Goal: Information Seeking & Learning: Learn about a topic

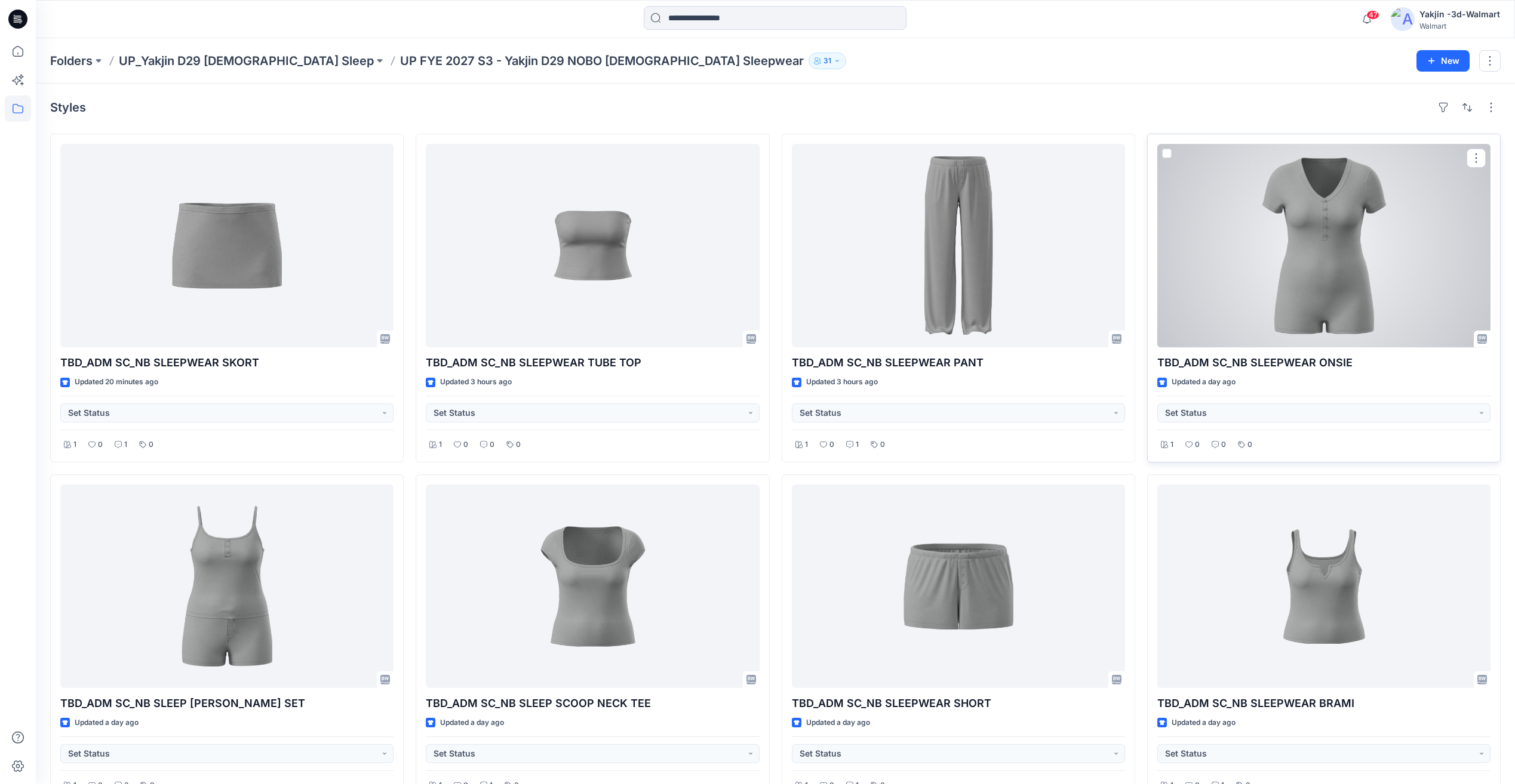
click at [1315, 299] on div at bounding box center [1324, 246] width 333 height 204
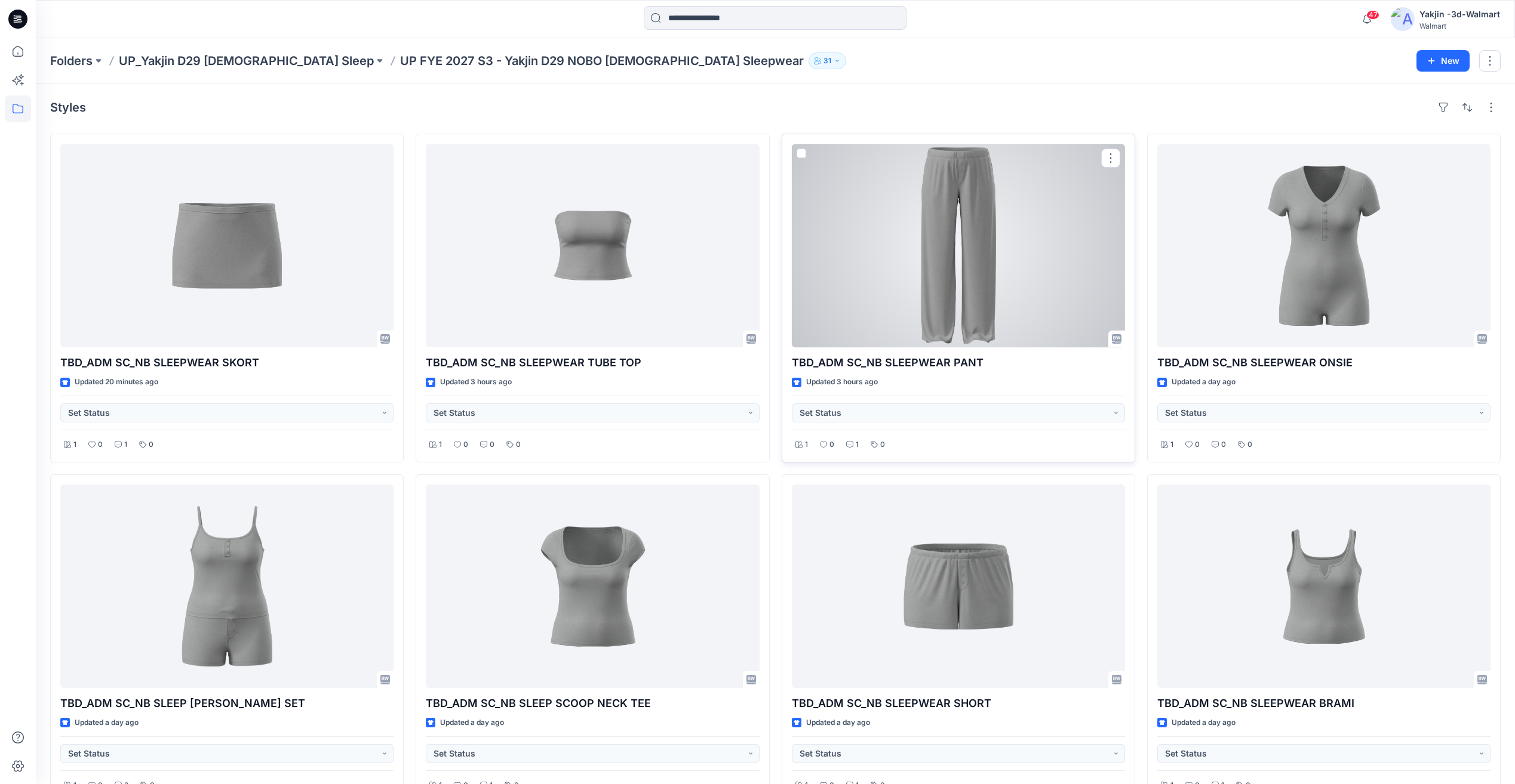
click at [995, 289] on div at bounding box center [958, 246] width 333 height 204
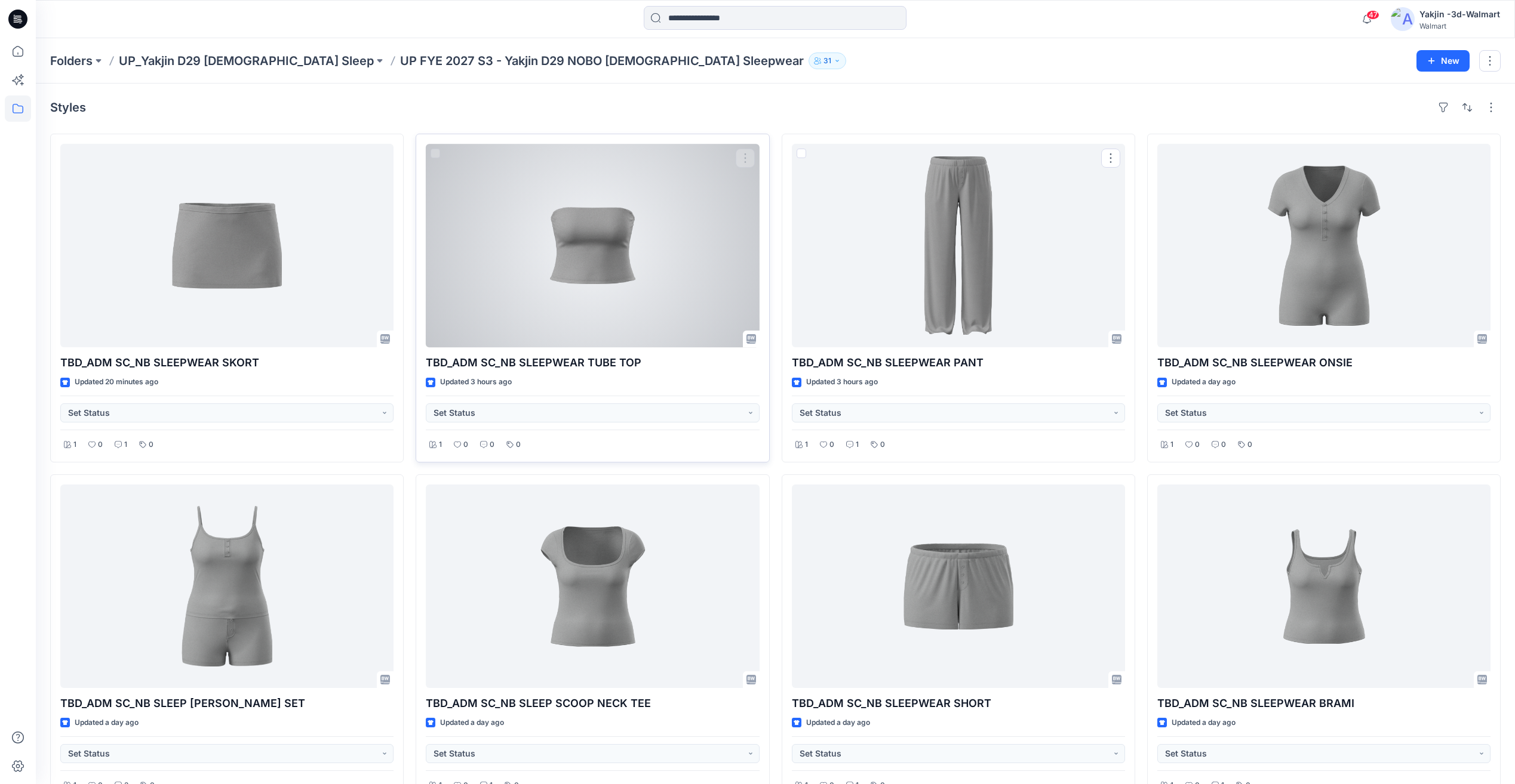
click at [592, 264] on div at bounding box center [592, 246] width 333 height 204
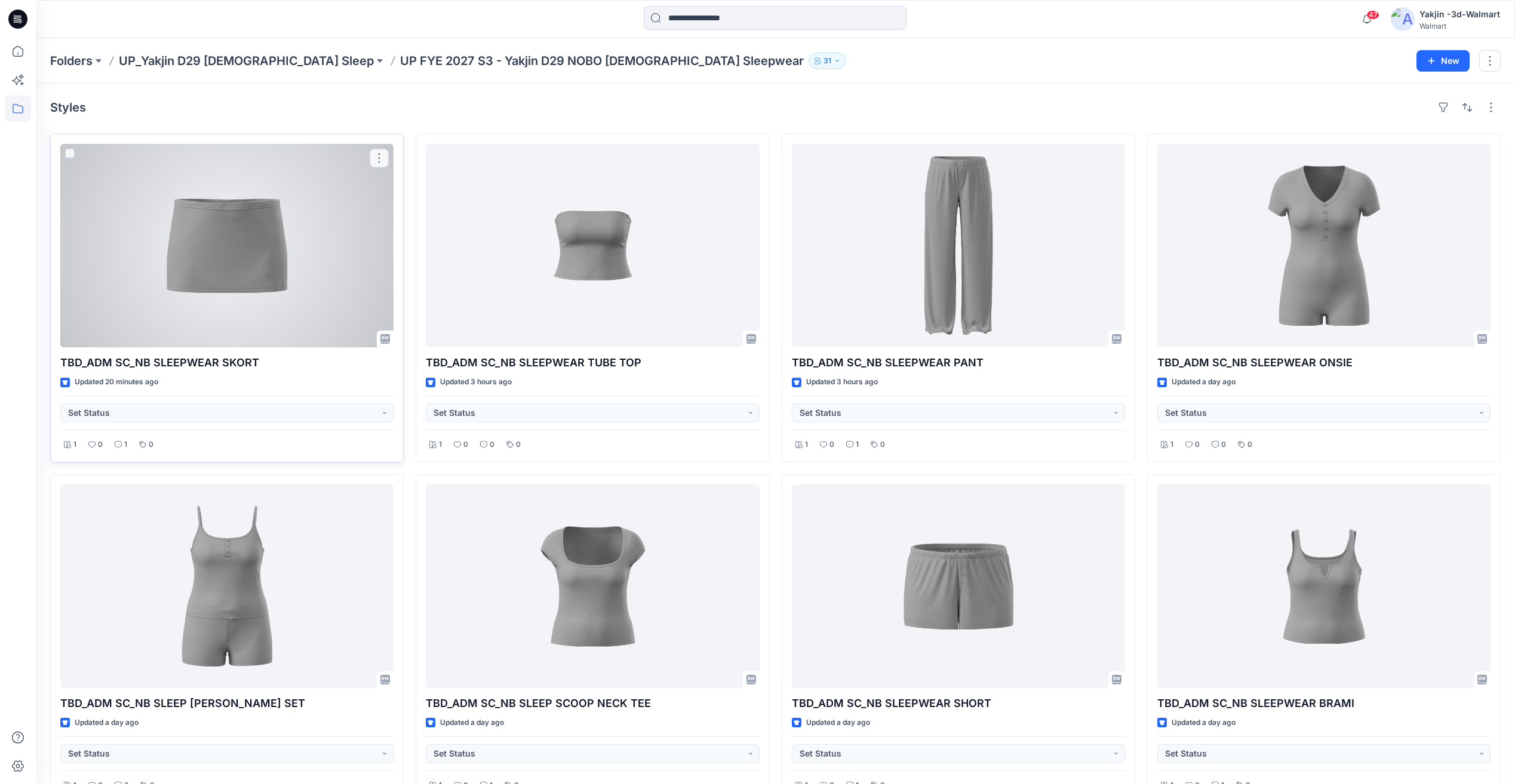
click at [309, 258] on div at bounding box center [227, 246] width 333 height 204
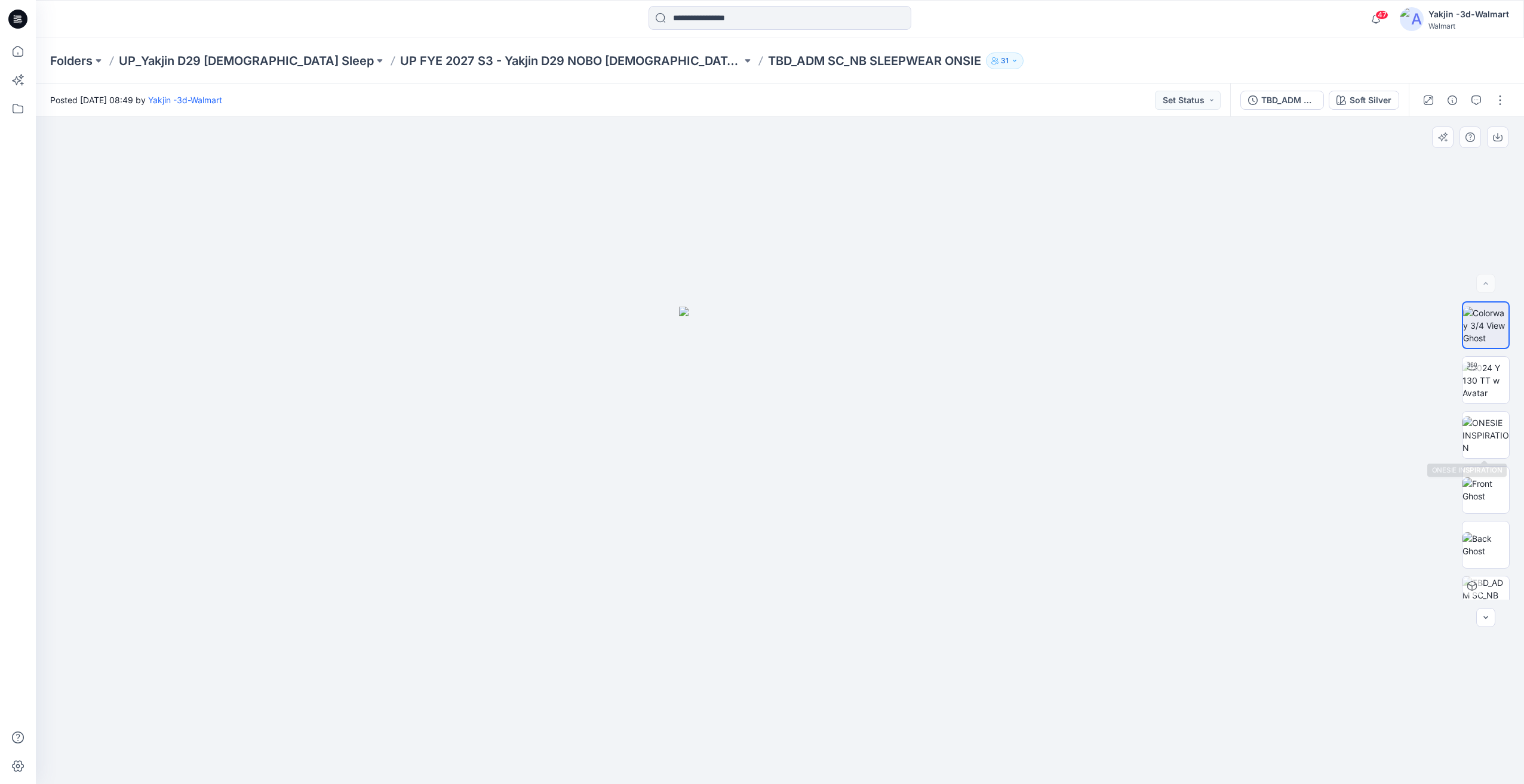
scroll to position [79, 0]
click at [1481, 105] on button "button" at bounding box center [1476, 100] width 19 height 19
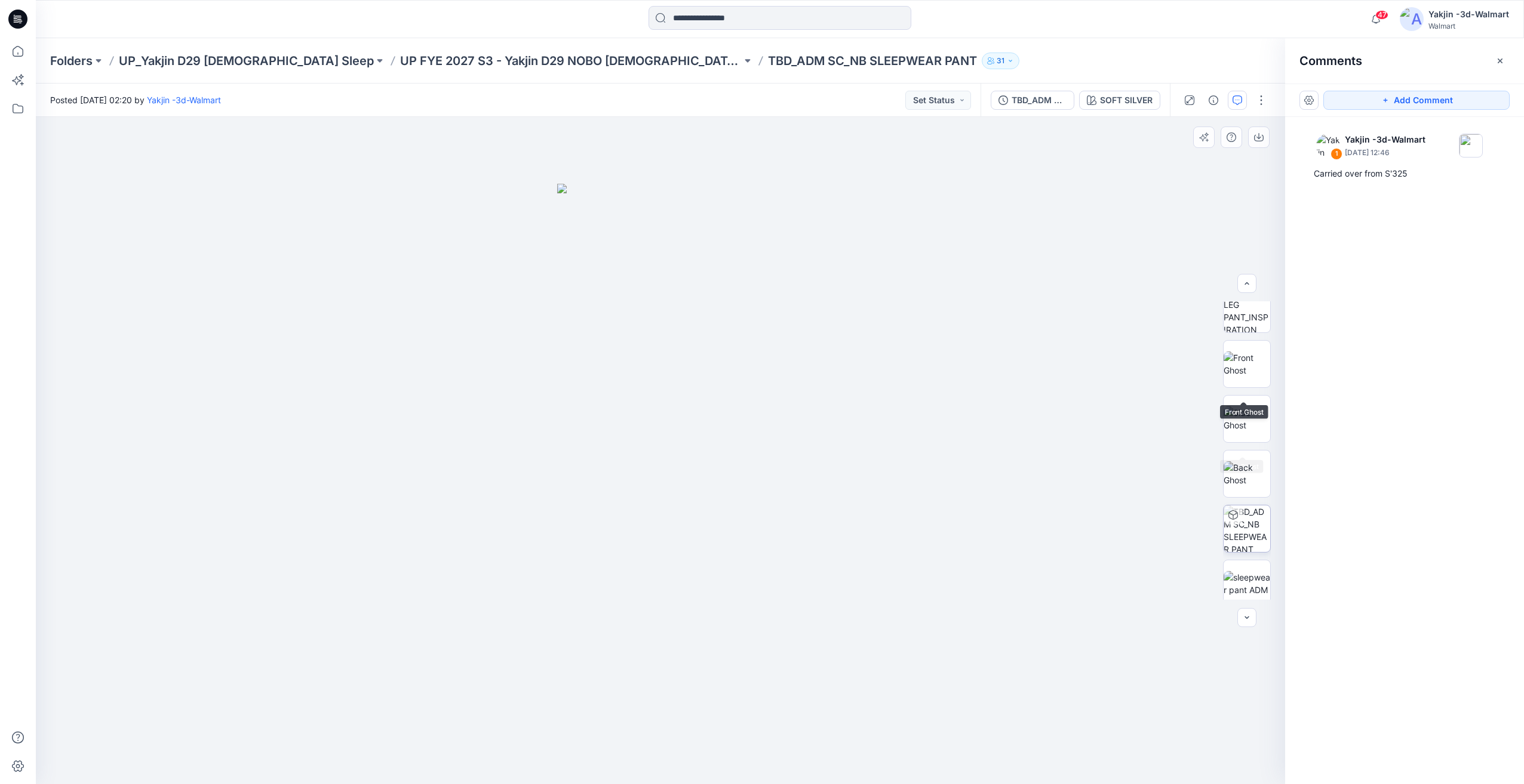
scroll to position [134, 0]
click at [1250, 570] on img at bounding box center [1247, 576] width 47 height 25
click at [1239, 389] on img at bounding box center [1249, 380] width 43 height 38
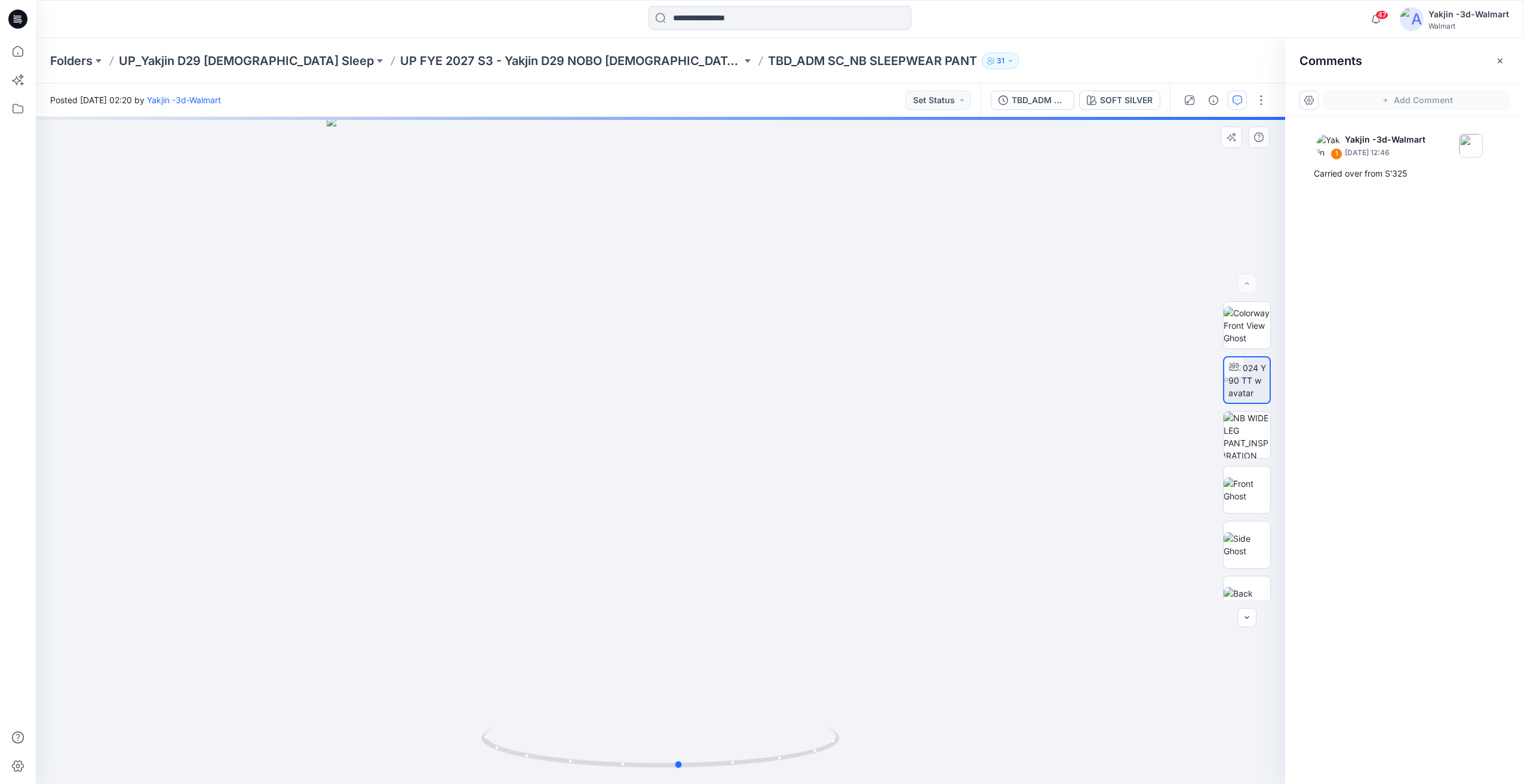
drag, startPoint x: 717, startPoint y: 720, endPoint x: 736, endPoint y: 715, distance: 19.6
click at [736, 715] on div at bounding box center [660, 450] width 1249 height 667
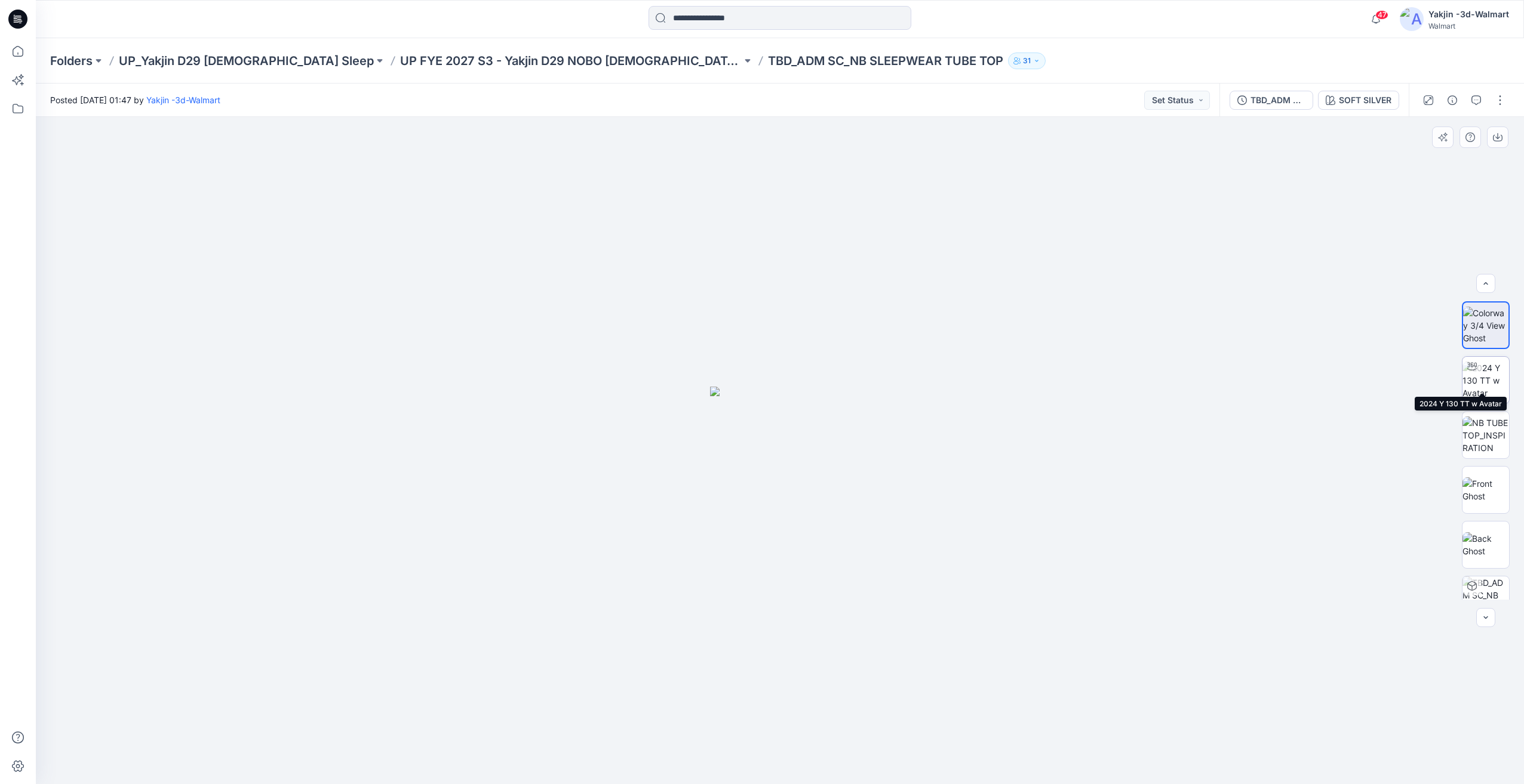
scroll to position [79, 0]
click at [1504, 603] on div at bounding box center [780, 450] width 1488 height 667
click at [1494, 581] on img at bounding box center [1486, 576] width 47 height 25
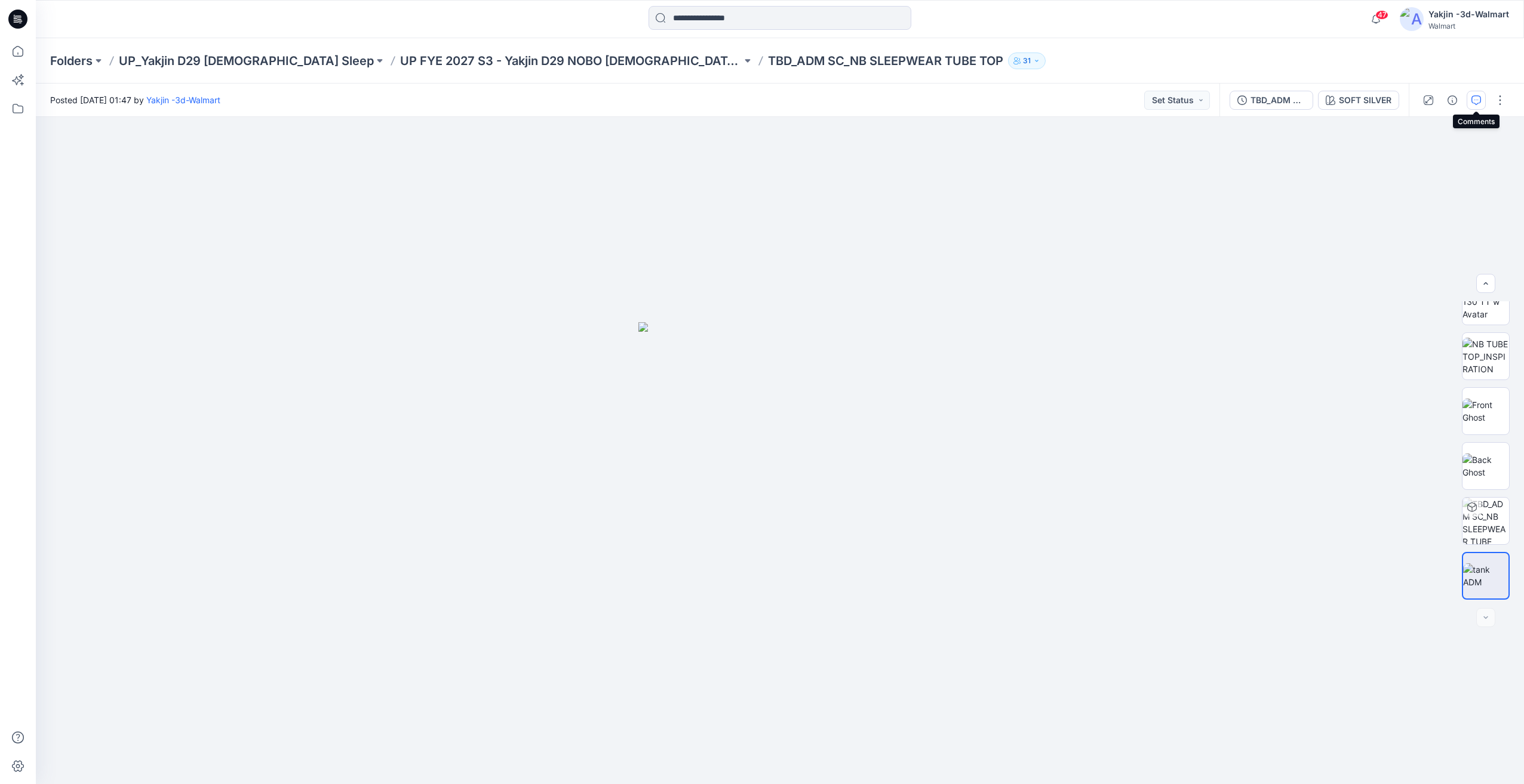
click at [1471, 97] on icon "button" at bounding box center [1476, 100] width 10 height 10
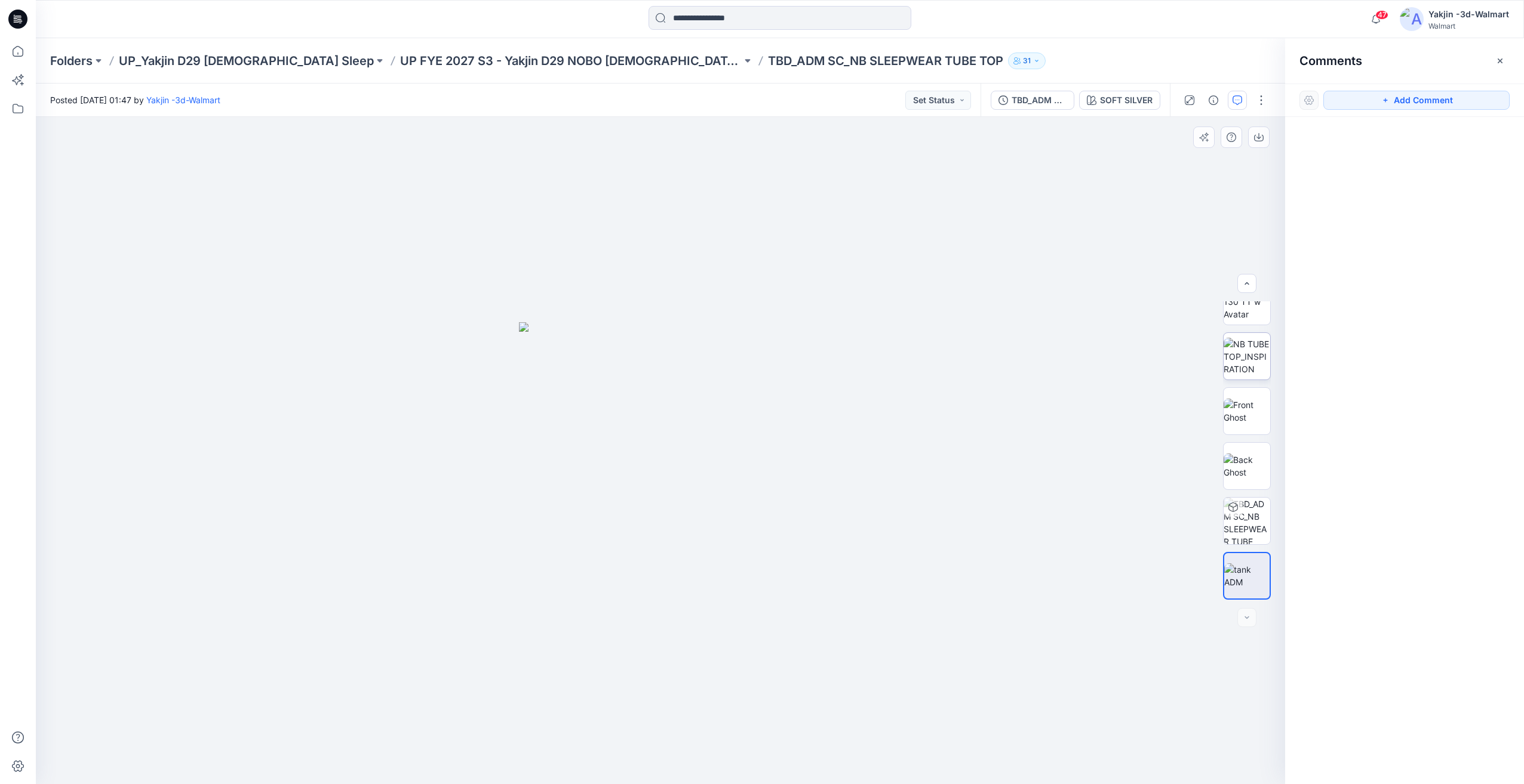
scroll to position [0, 0]
click at [1252, 392] on img at bounding box center [1247, 380] width 47 height 38
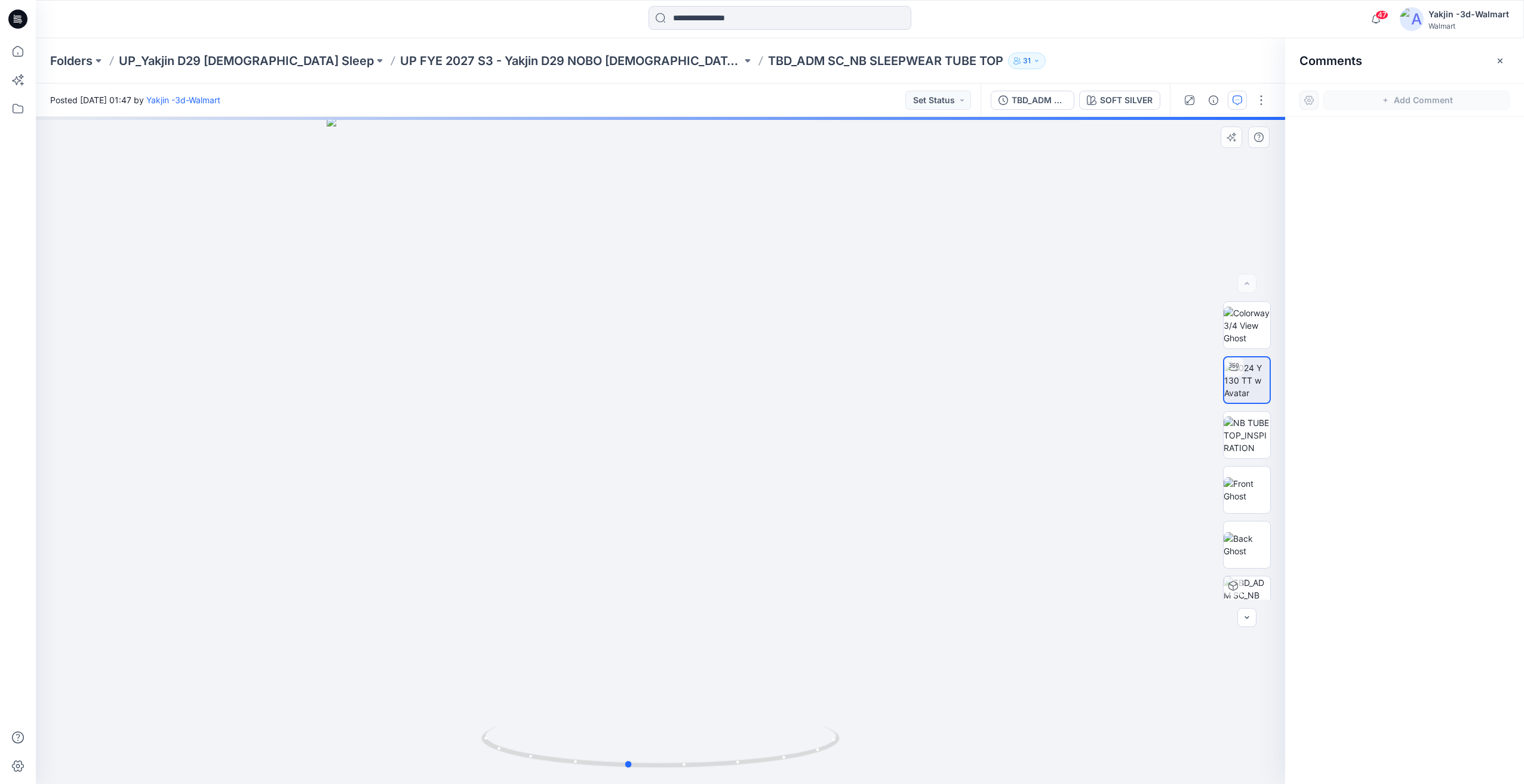
drag, startPoint x: 738, startPoint y: 655, endPoint x: 656, endPoint y: 669, distance: 83.2
click at [657, 669] on div at bounding box center [660, 450] width 1249 height 667
drag, startPoint x: 719, startPoint y: 683, endPoint x: 735, endPoint y: 683, distance: 16.0
click at [735, 683] on div at bounding box center [660, 450] width 1249 height 667
click at [711, 699] on div at bounding box center [660, 450] width 1249 height 667
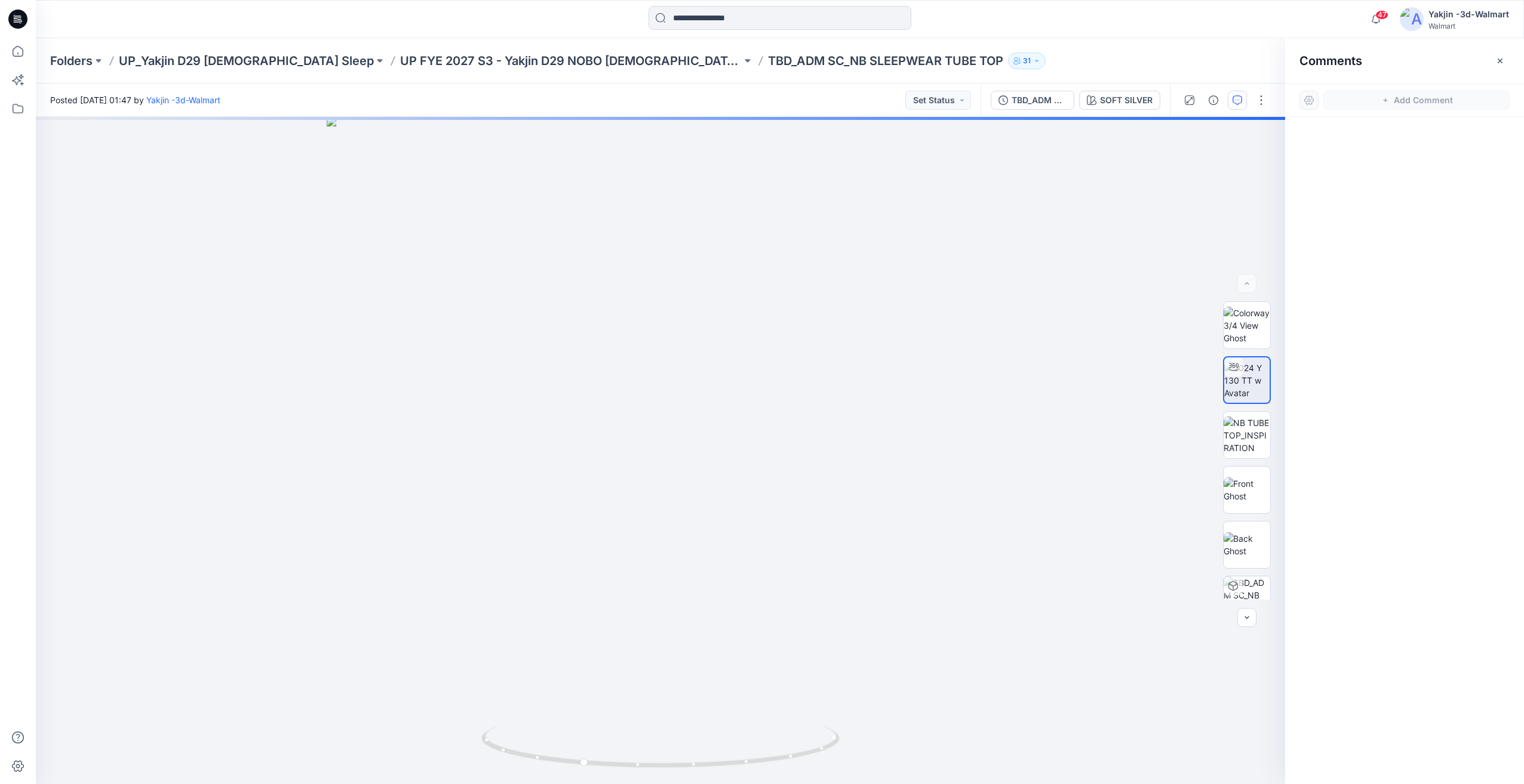
drag, startPoint x: 713, startPoint y: 698, endPoint x: 851, endPoint y: 93, distance: 620.5
click at [865, 674] on div at bounding box center [660, 450] width 1249 height 667
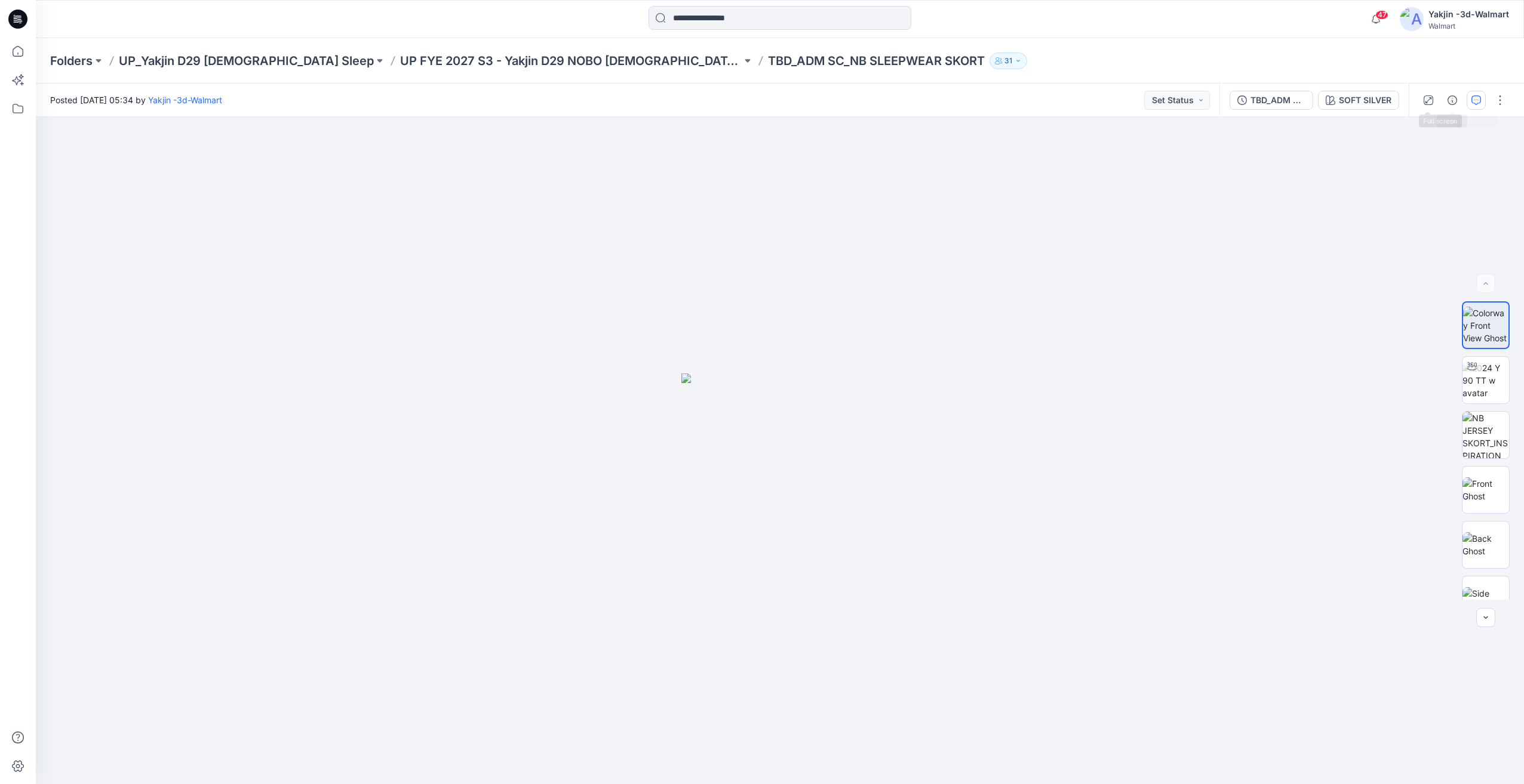
click at [1466, 99] on button "button" at bounding box center [1476, 100] width 19 height 19
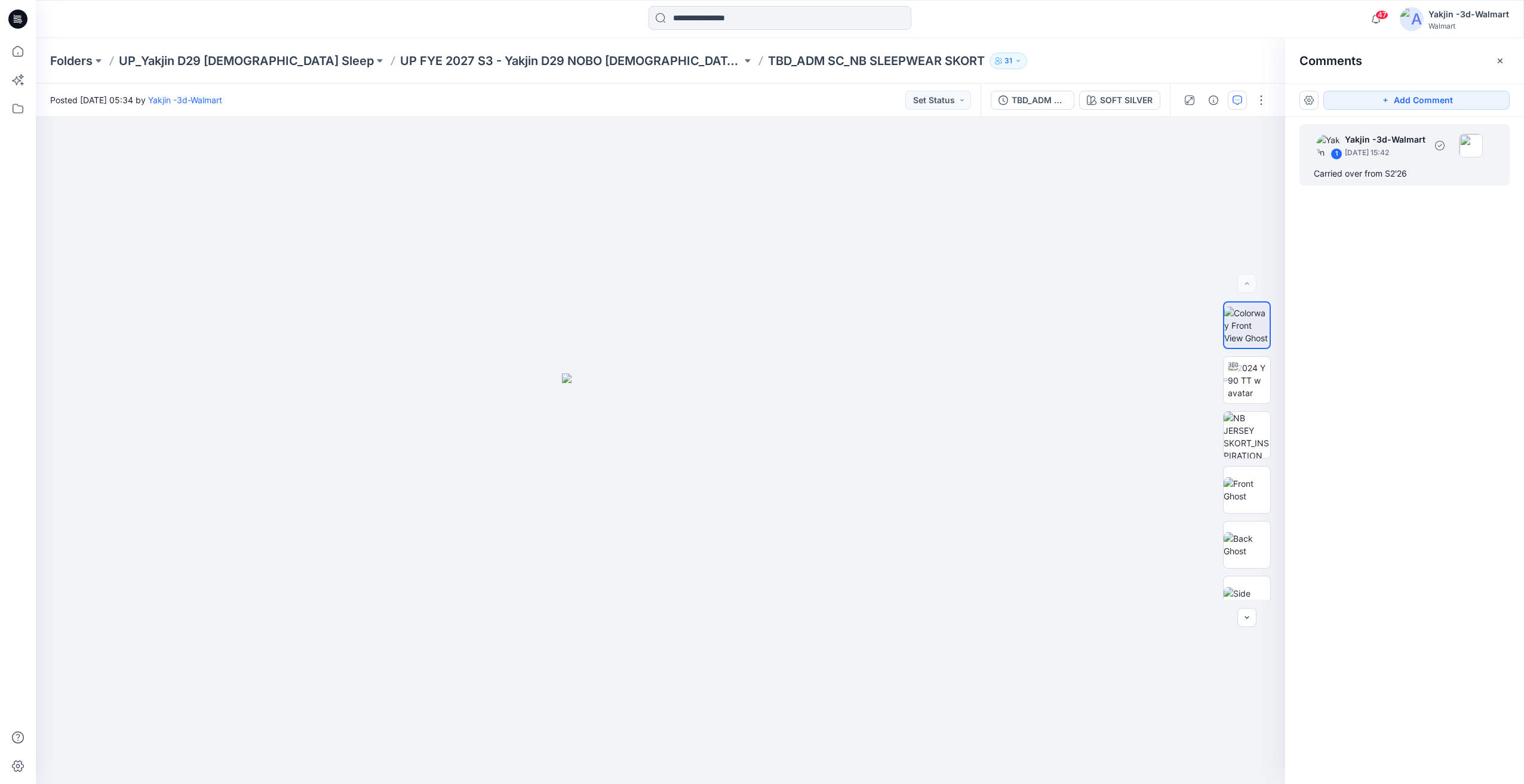
click at [1412, 173] on div "Carried over from S2'26" at bounding box center [1404, 174] width 182 height 14
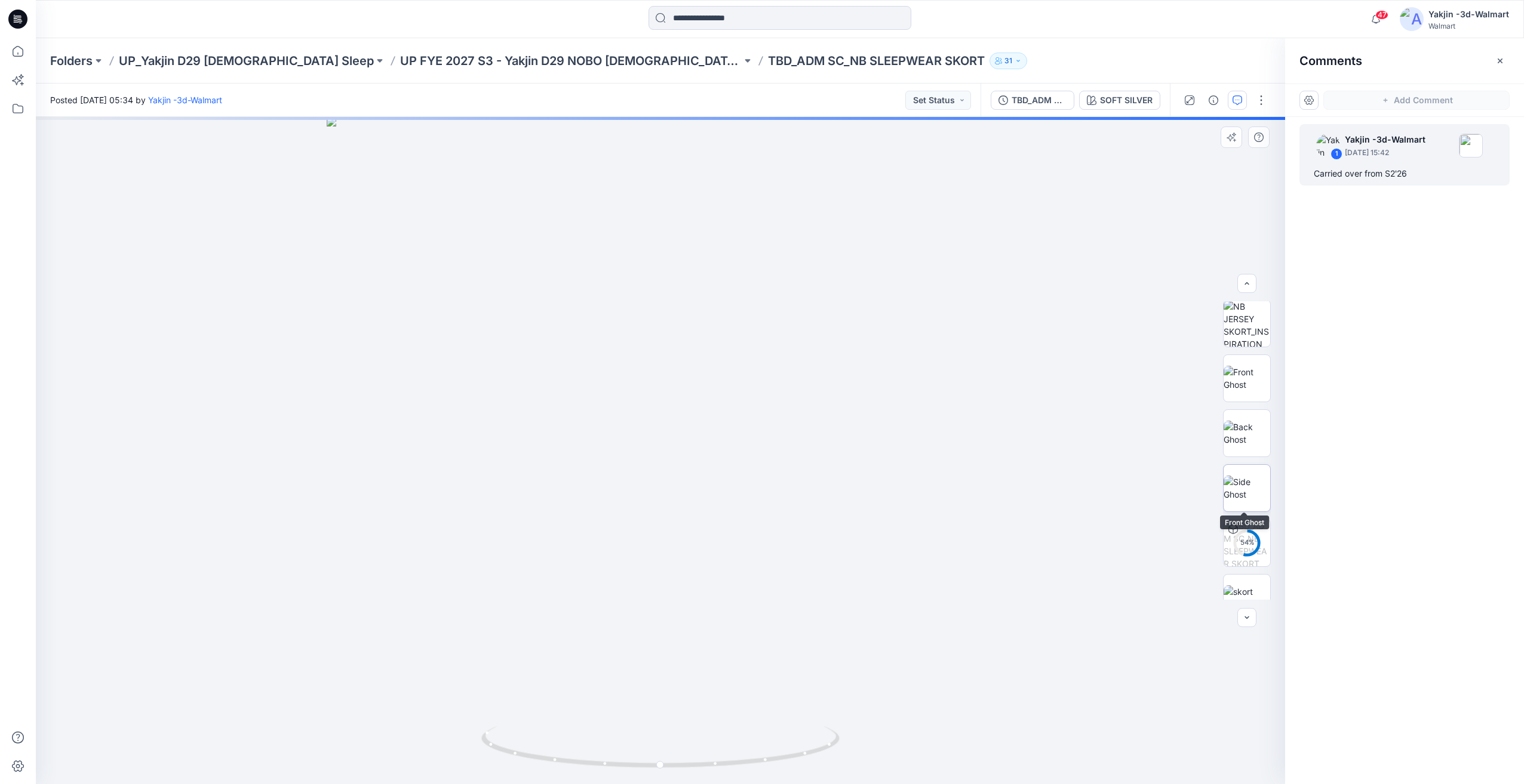
scroll to position [134, 0]
click at [1255, 569] on img at bounding box center [1247, 576] width 47 height 25
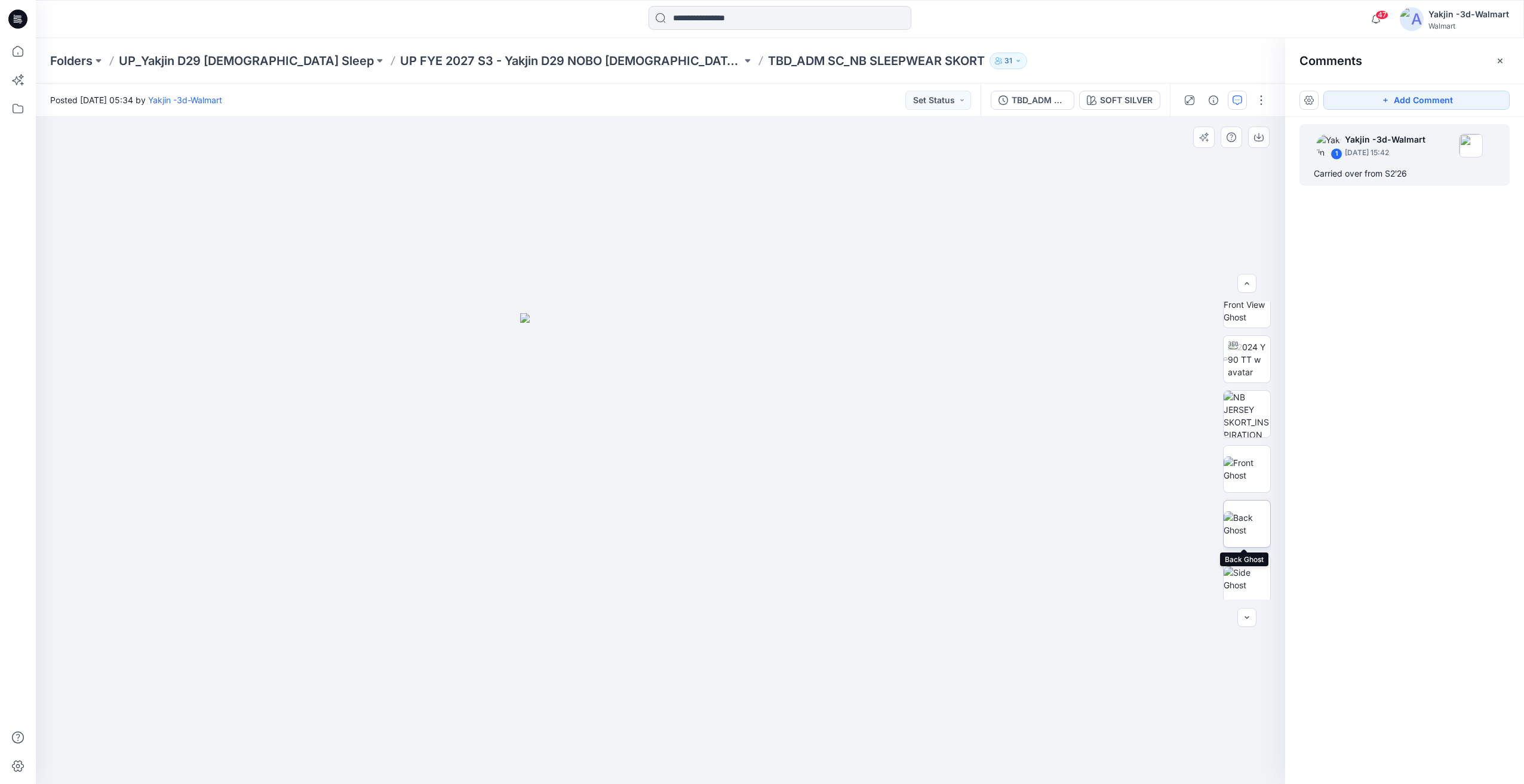
scroll to position [0, 0]
